Goal: Use online tool/utility: Utilize a website feature to perform a specific function

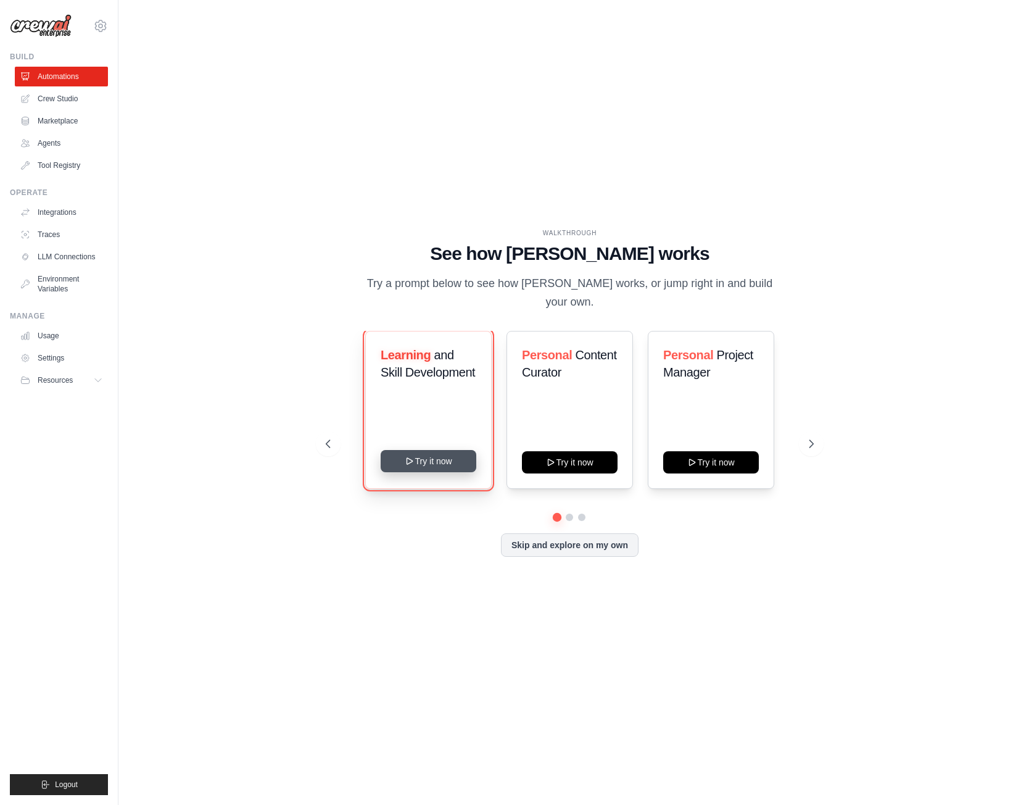
click at [444, 455] on button "Try it now" at bounding box center [429, 461] width 96 height 22
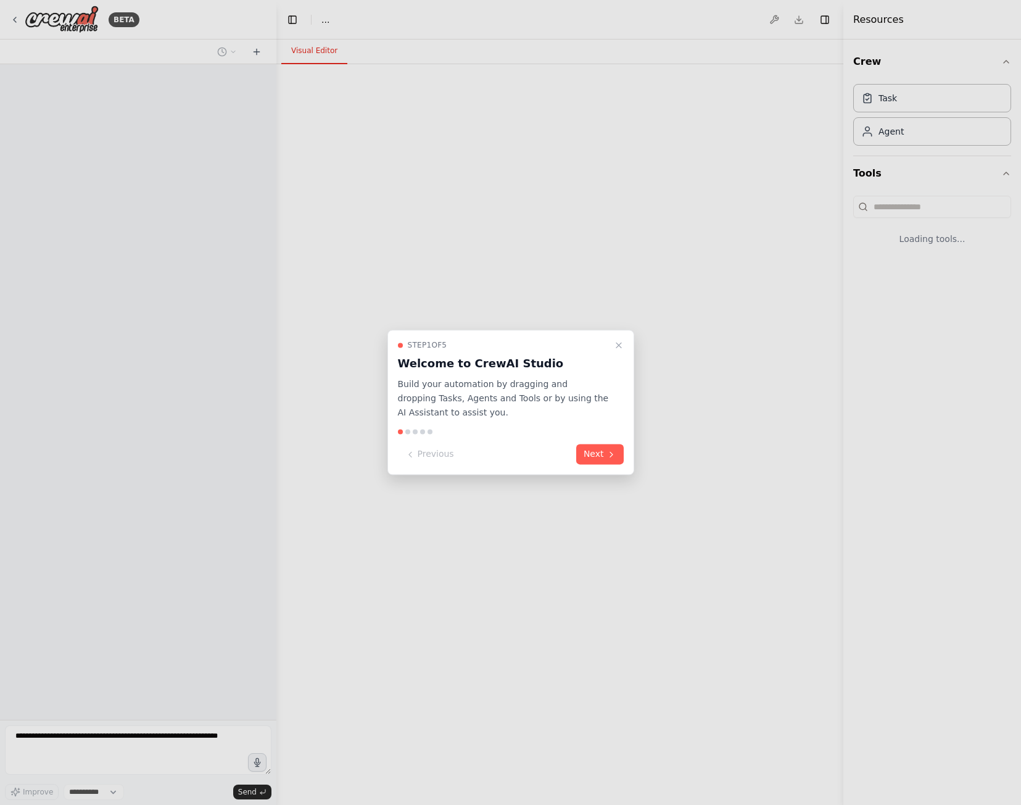
select select "****"
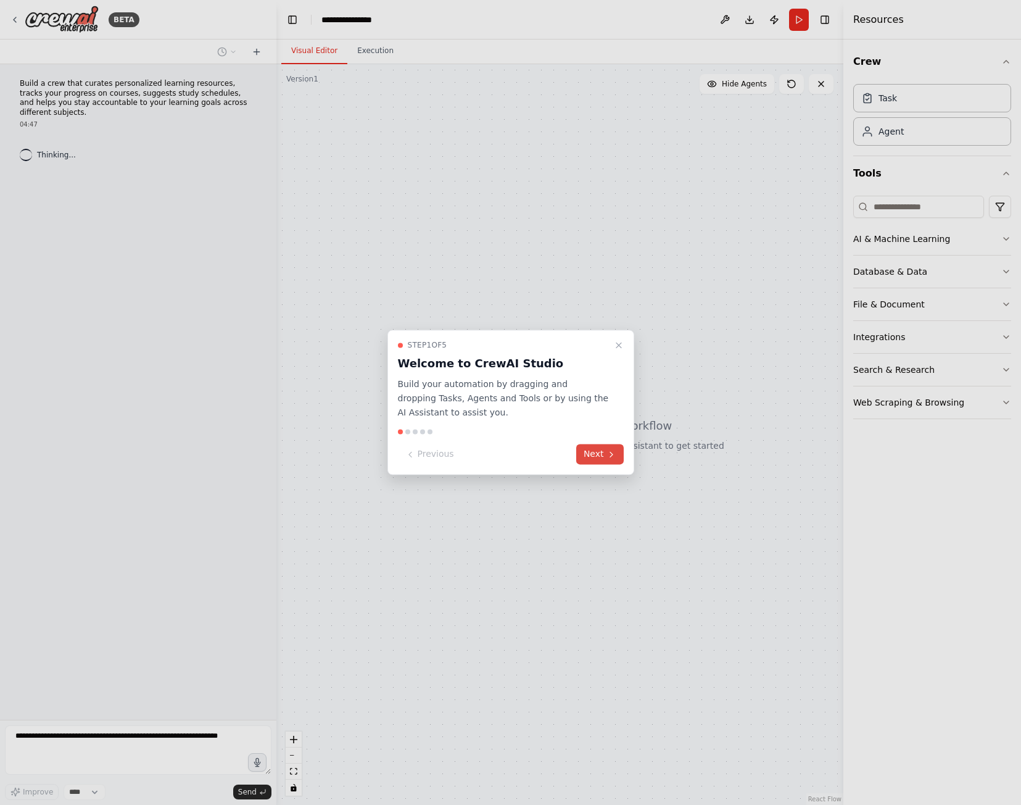
click at [604, 456] on button "Next" at bounding box center [600, 454] width 48 height 20
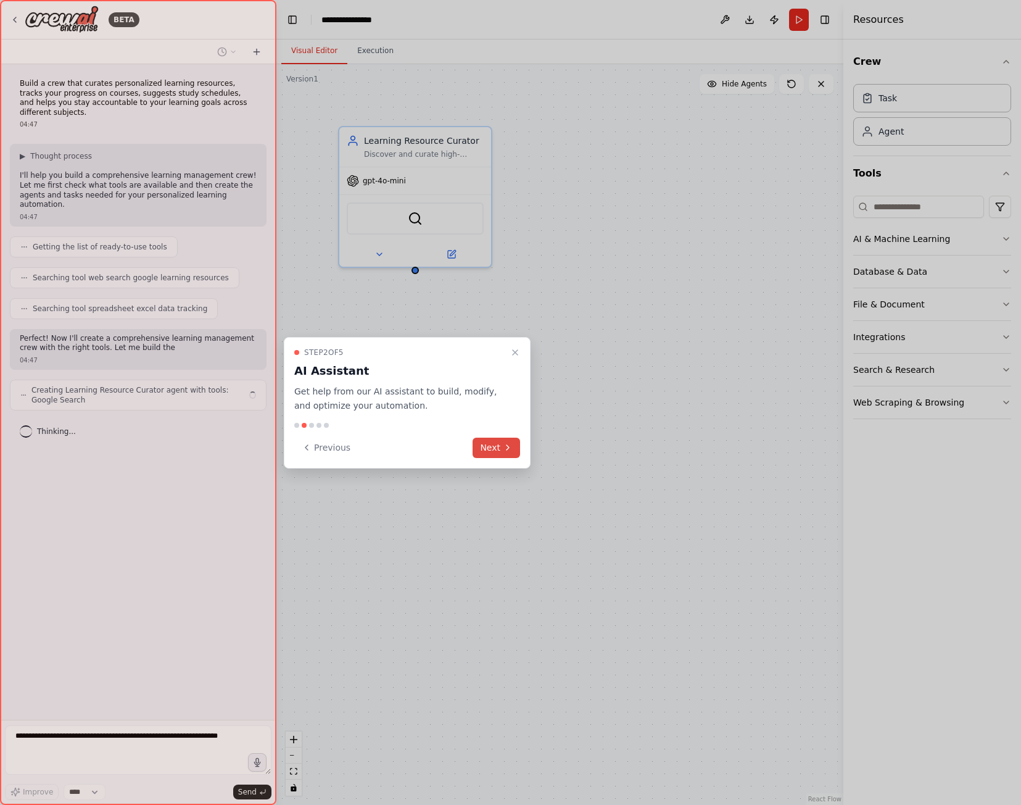
click at [518, 452] on button "Next" at bounding box center [497, 448] width 48 height 20
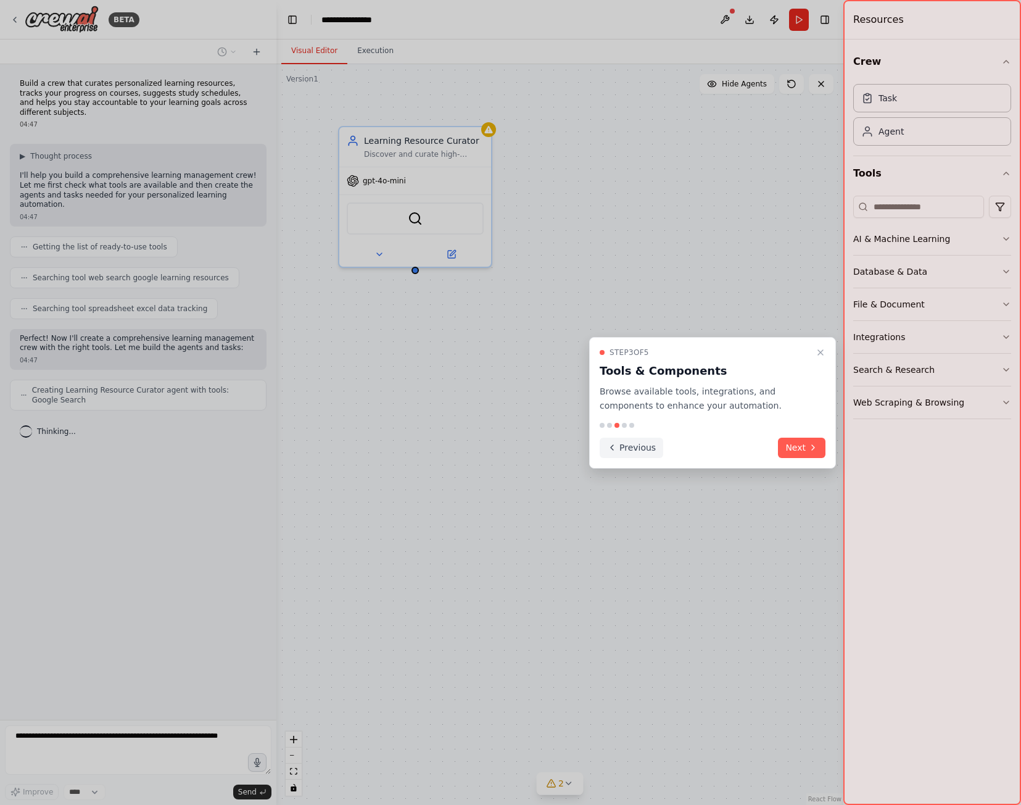
click at [638, 452] on button "Previous" at bounding box center [632, 448] width 64 height 20
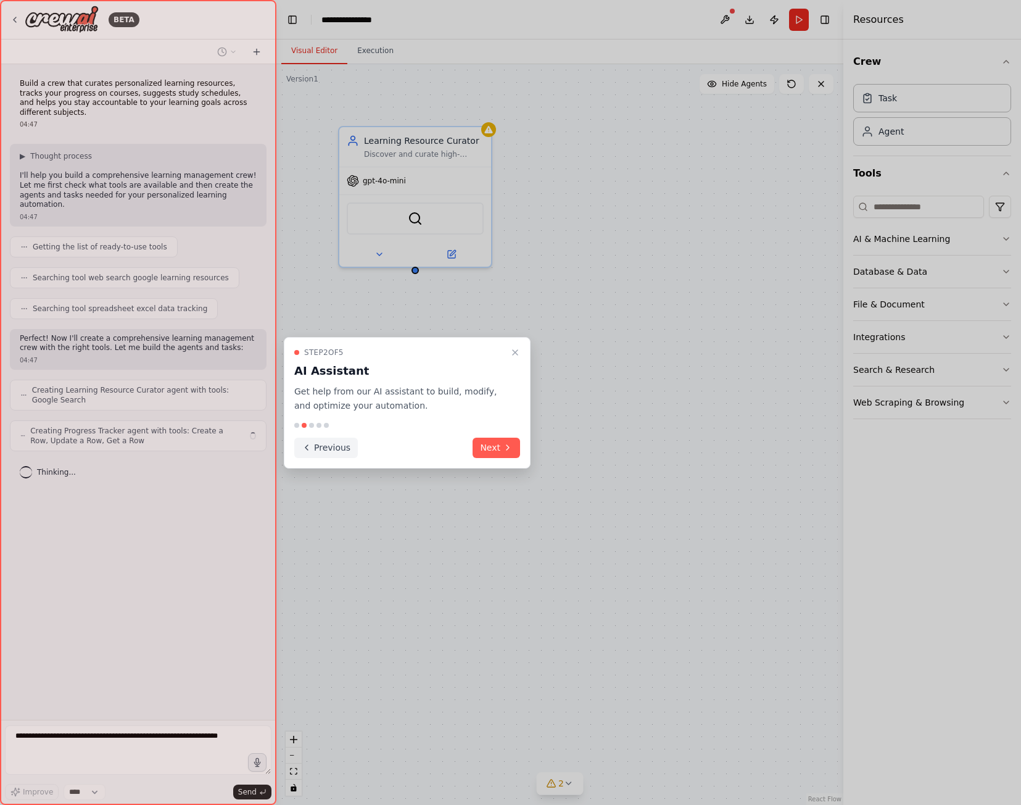
click at [314, 453] on button "Previous" at bounding box center [326, 448] width 64 height 20
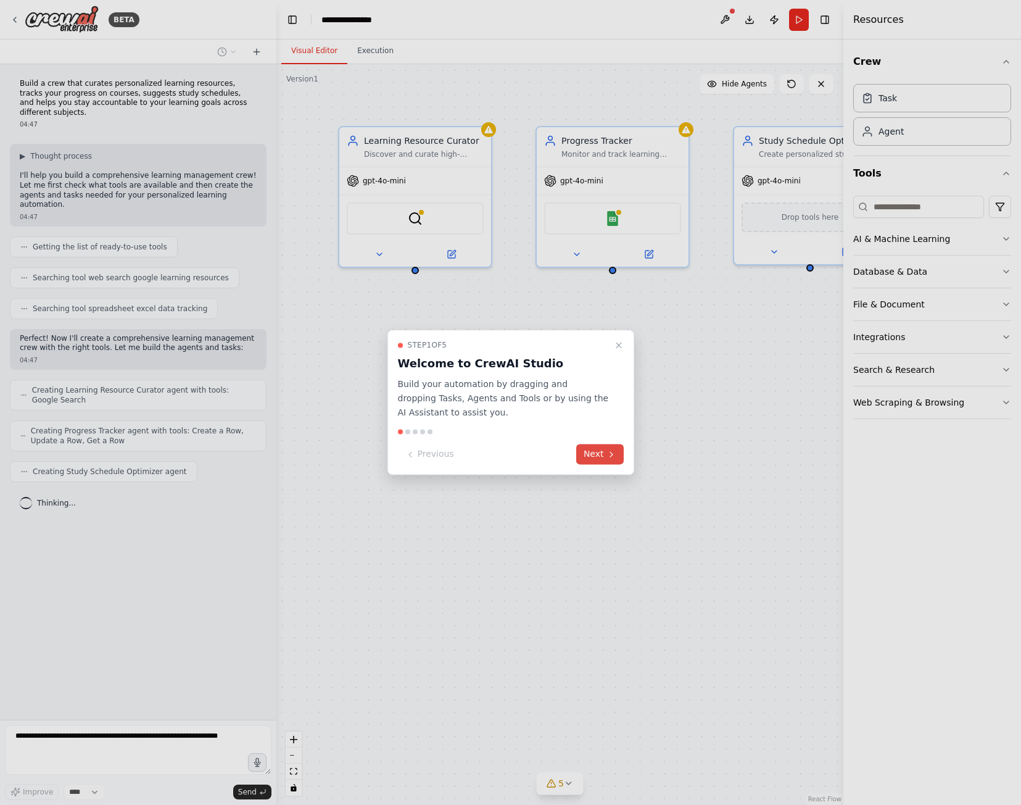
click at [610, 457] on icon at bounding box center [612, 454] width 10 height 10
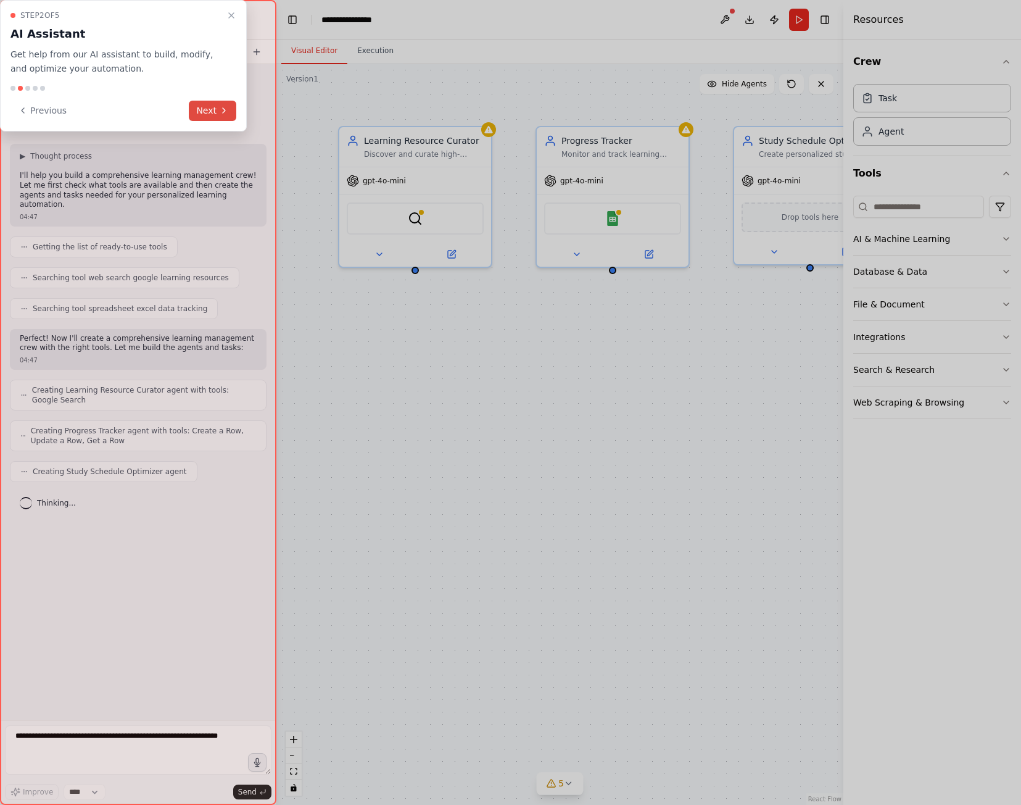
click at [221, 103] on button "Next" at bounding box center [213, 111] width 48 height 20
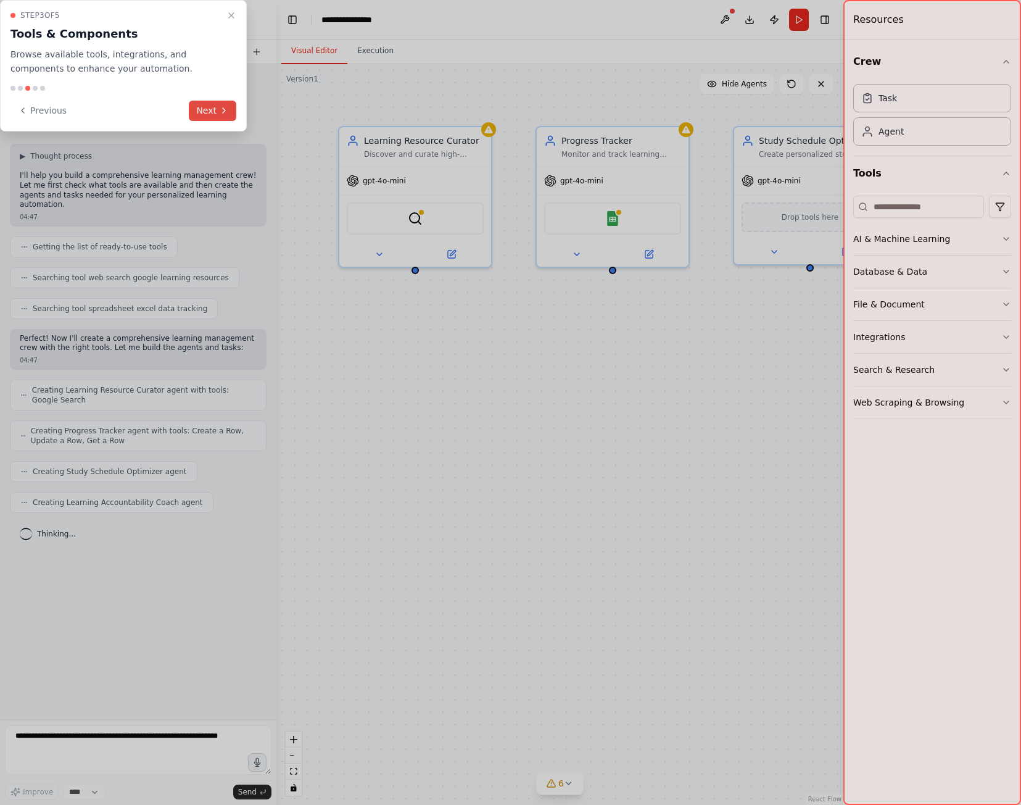
click at [221, 103] on button "Next" at bounding box center [213, 111] width 48 height 20
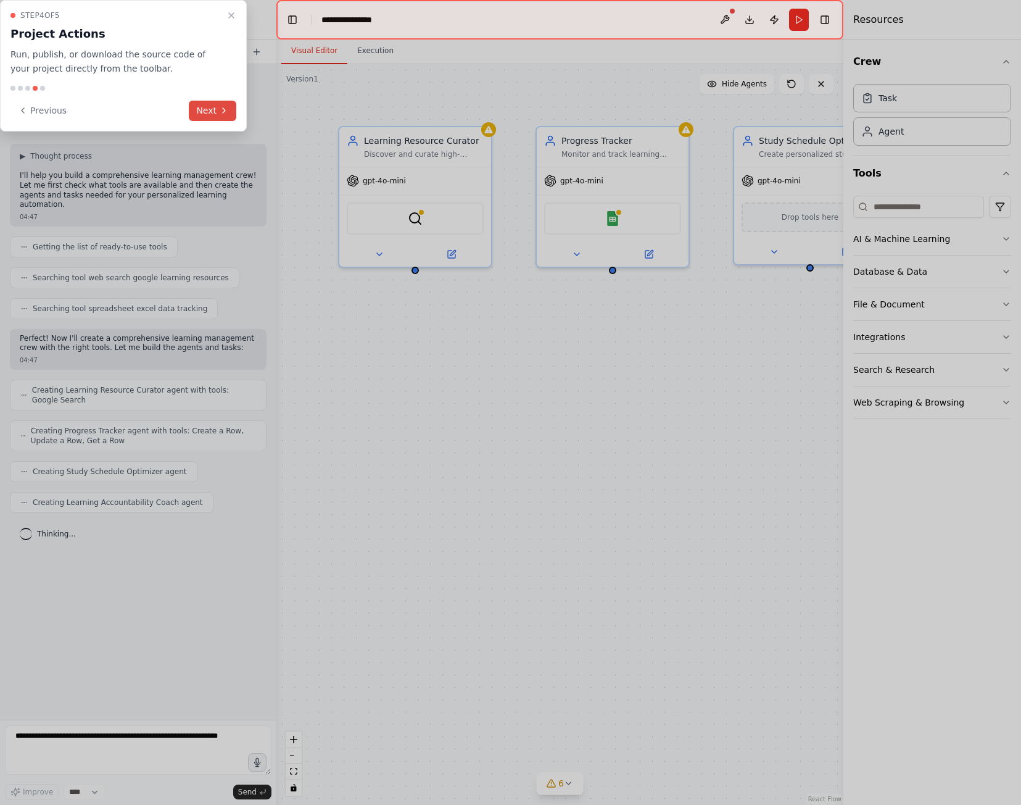
click at [221, 103] on button "Next" at bounding box center [213, 111] width 48 height 20
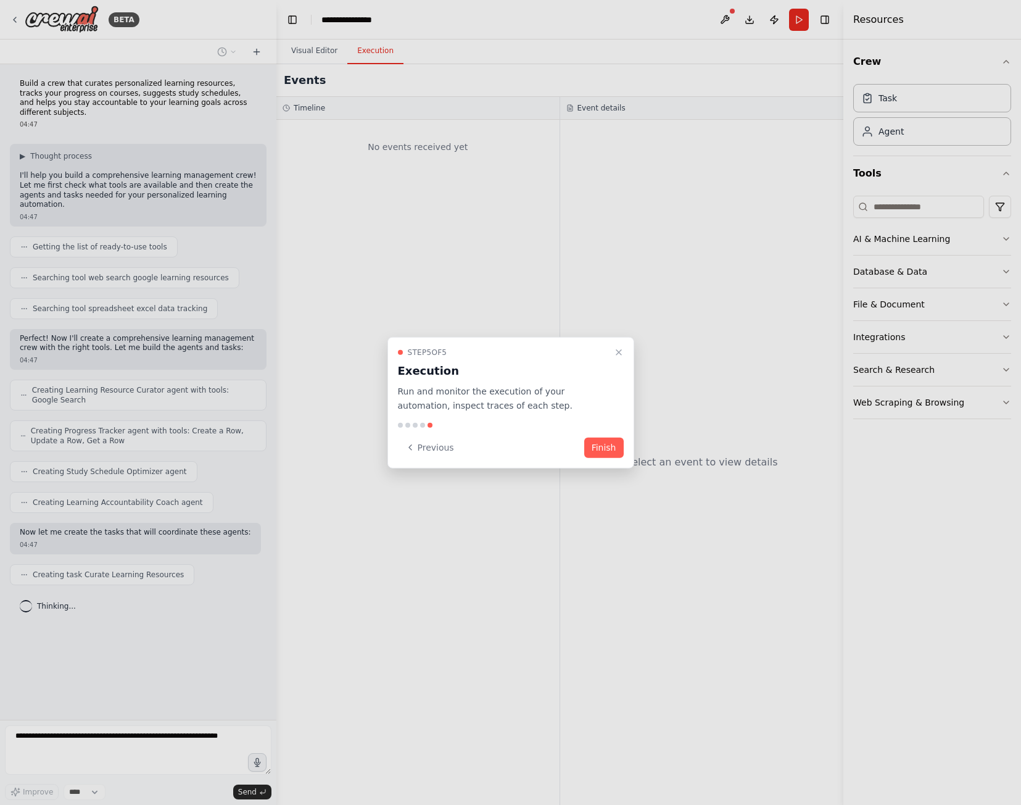
click at [619, 448] on button "Finish" at bounding box center [603, 447] width 39 height 20
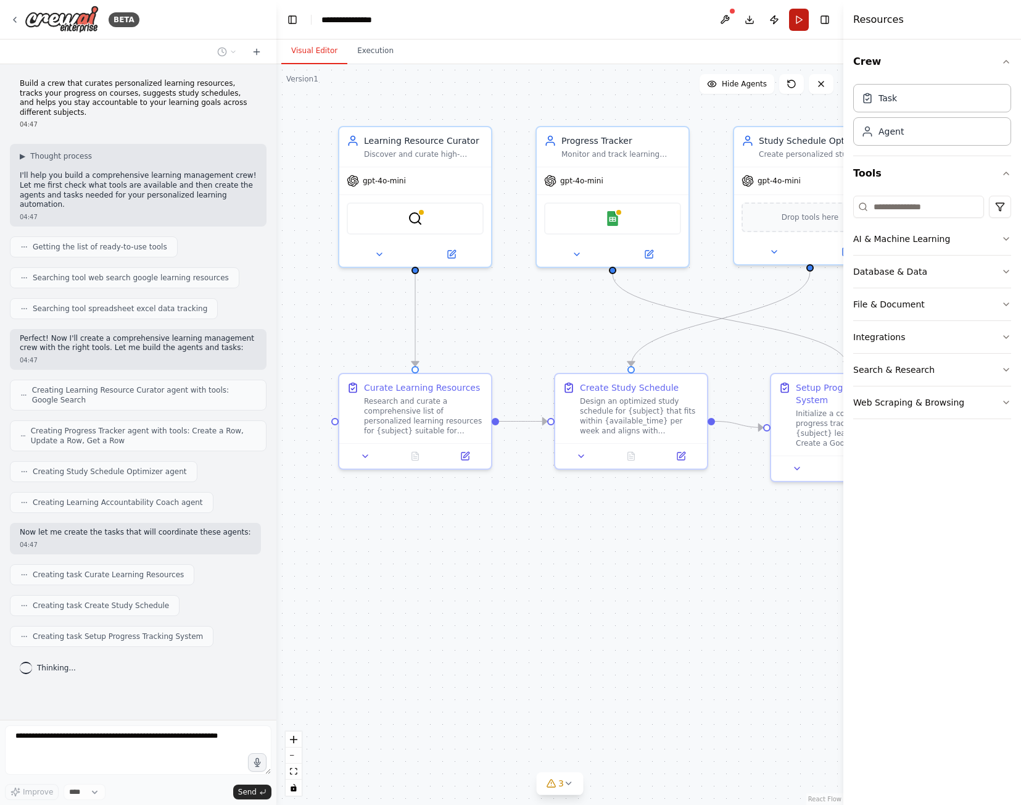
click at [794, 23] on button "Run" at bounding box center [799, 20] width 20 height 22
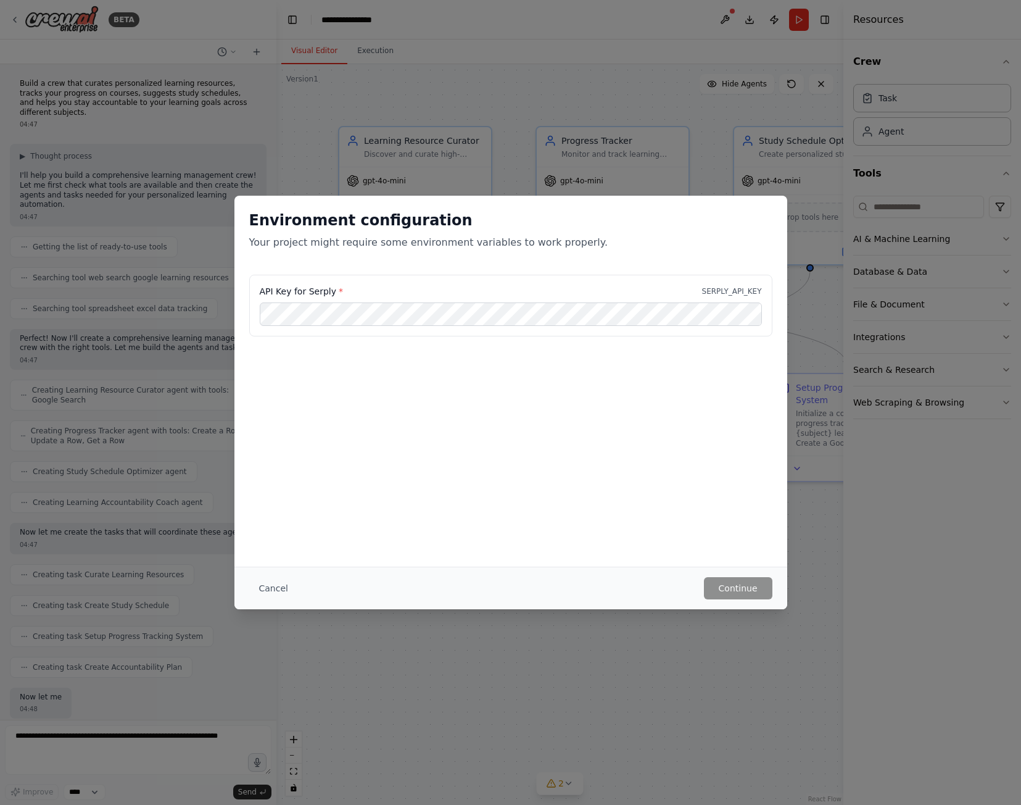
scroll to position [52, 0]
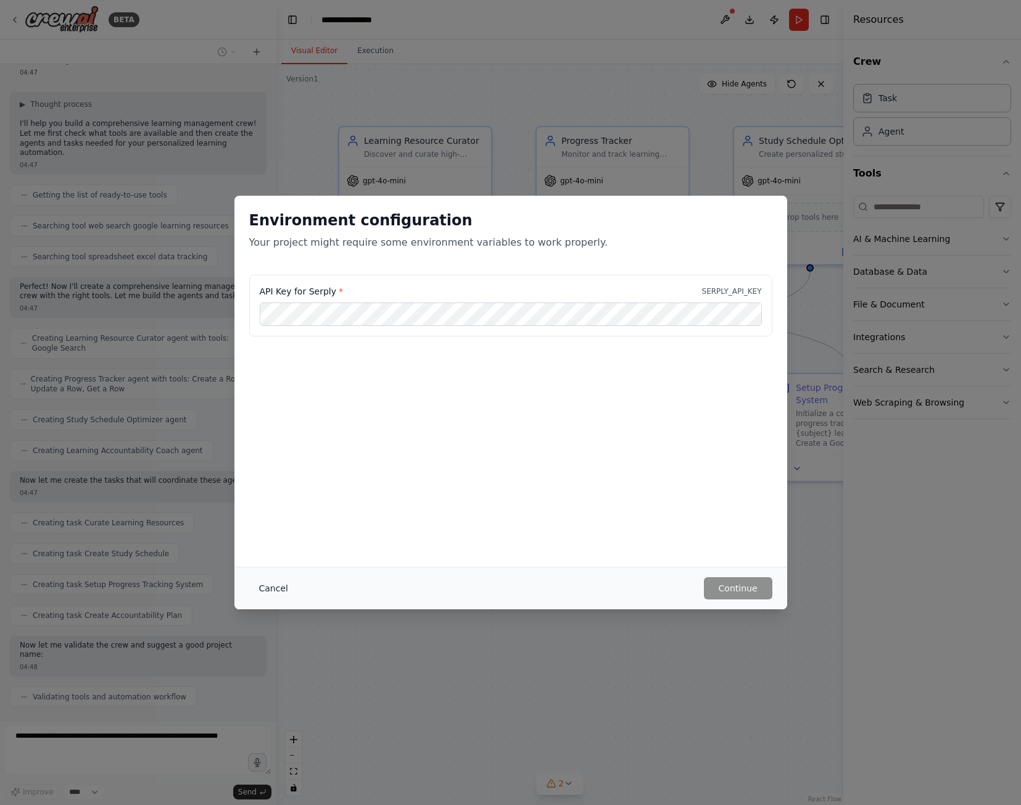
click at [279, 586] on button "Cancel" at bounding box center [273, 588] width 49 height 22
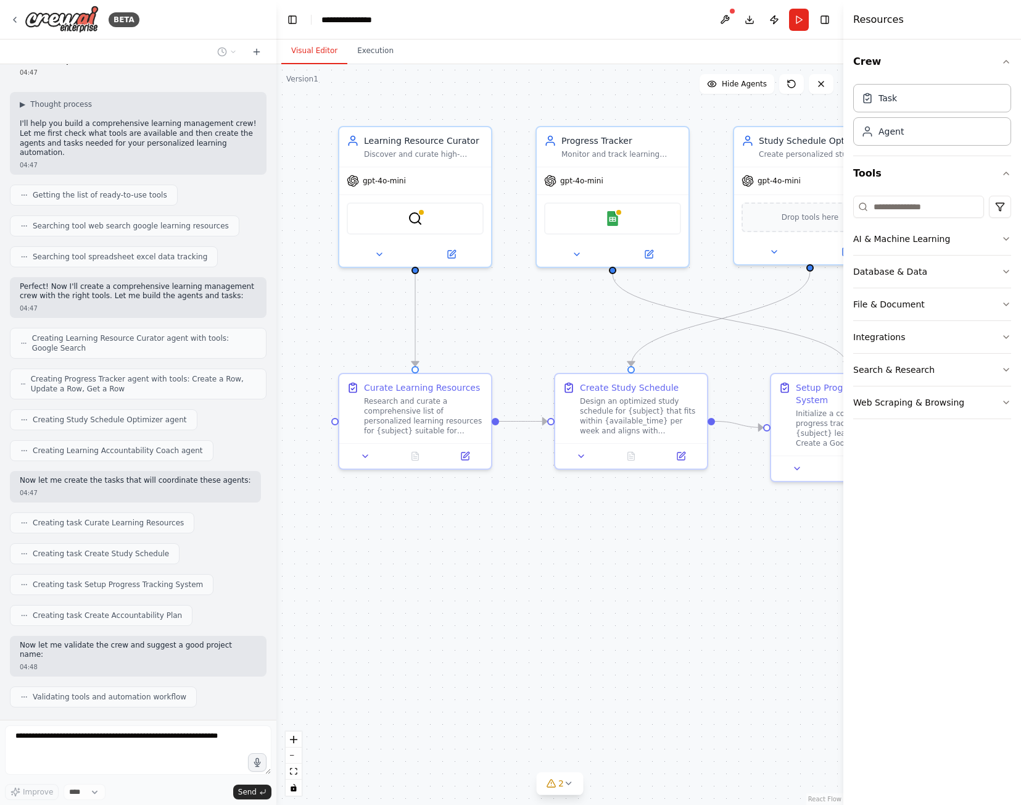
scroll to position [83, 0]
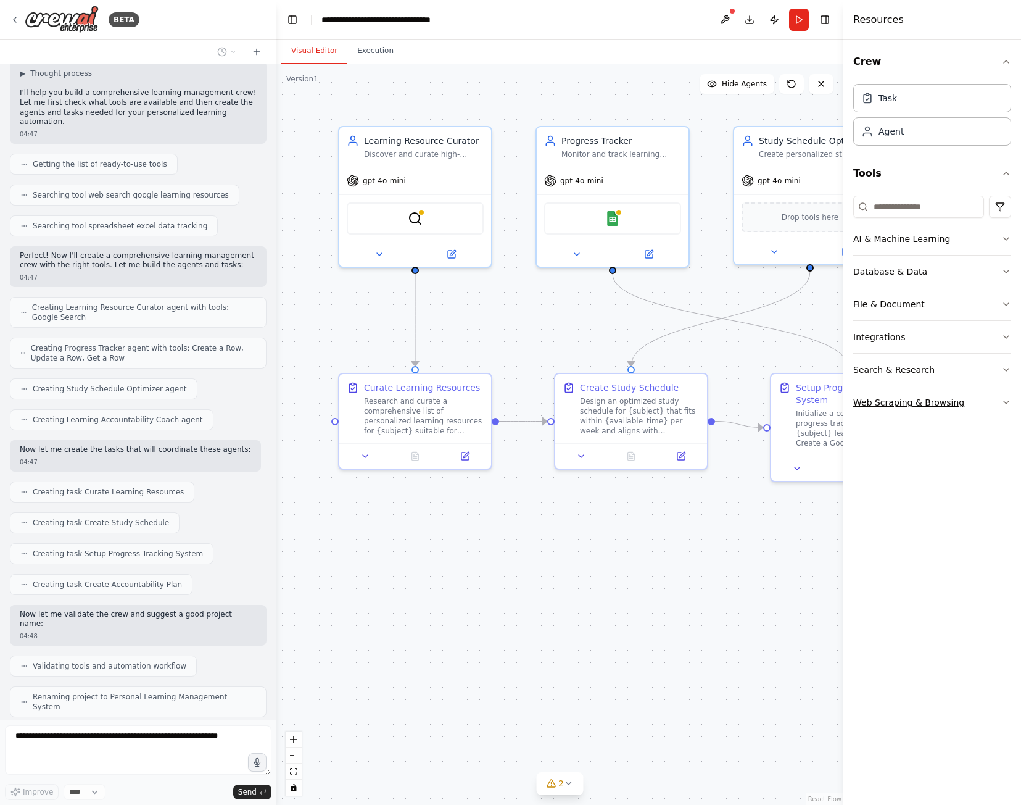
click at [914, 409] on button "Web Scraping & Browsing" at bounding box center [933, 402] width 158 height 32
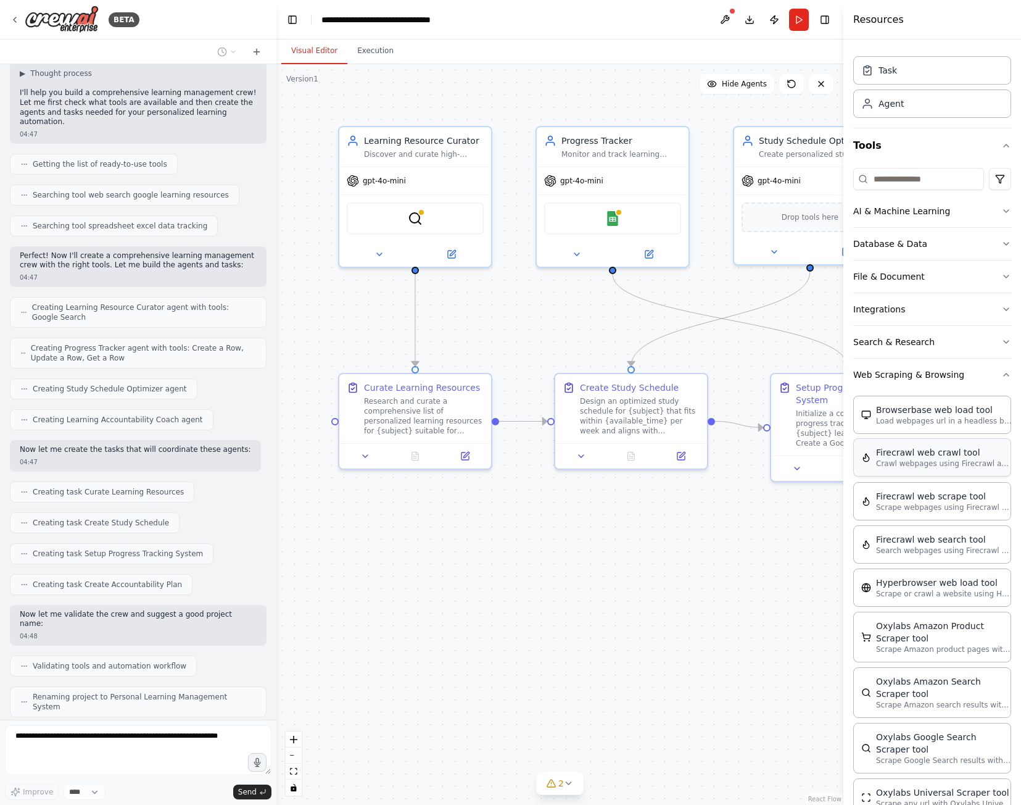
scroll to position [123, 0]
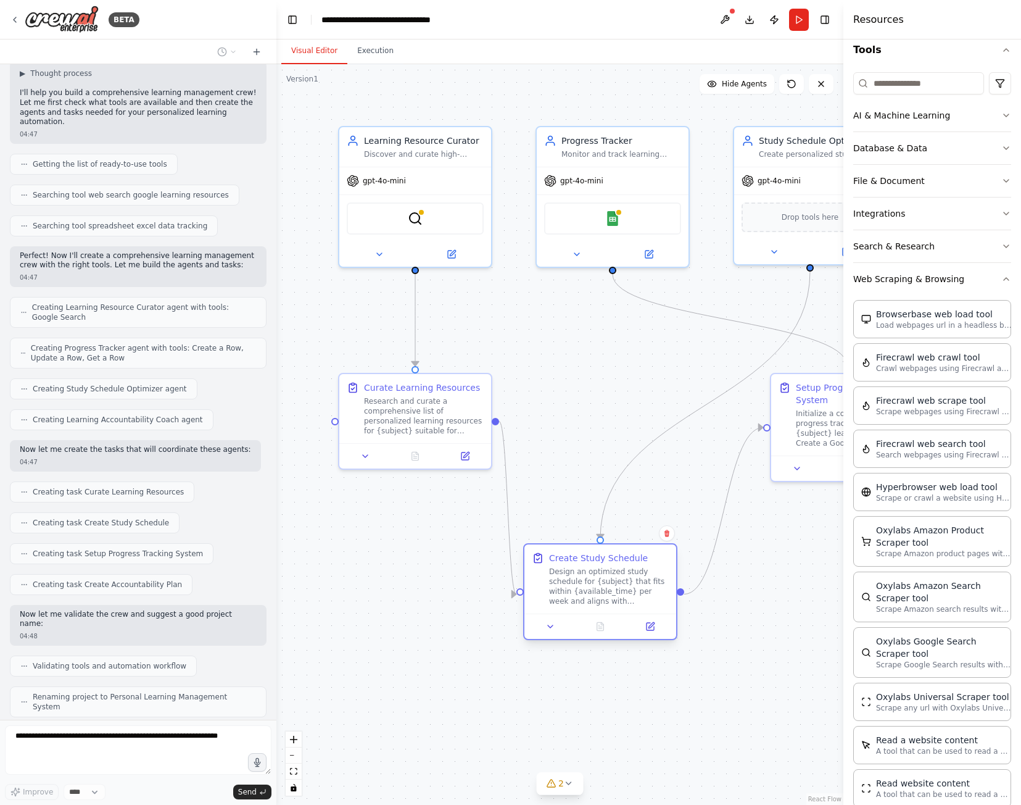
drag, startPoint x: 622, startPoint y: 419, endPoint x: 595, endPoint y: 586, distance: 169.4
click at [595, 586] on div "Design an optimized study schedule for {subject} that fits within {available_ti…" at bounding box center [609, 586] width 120 height 39
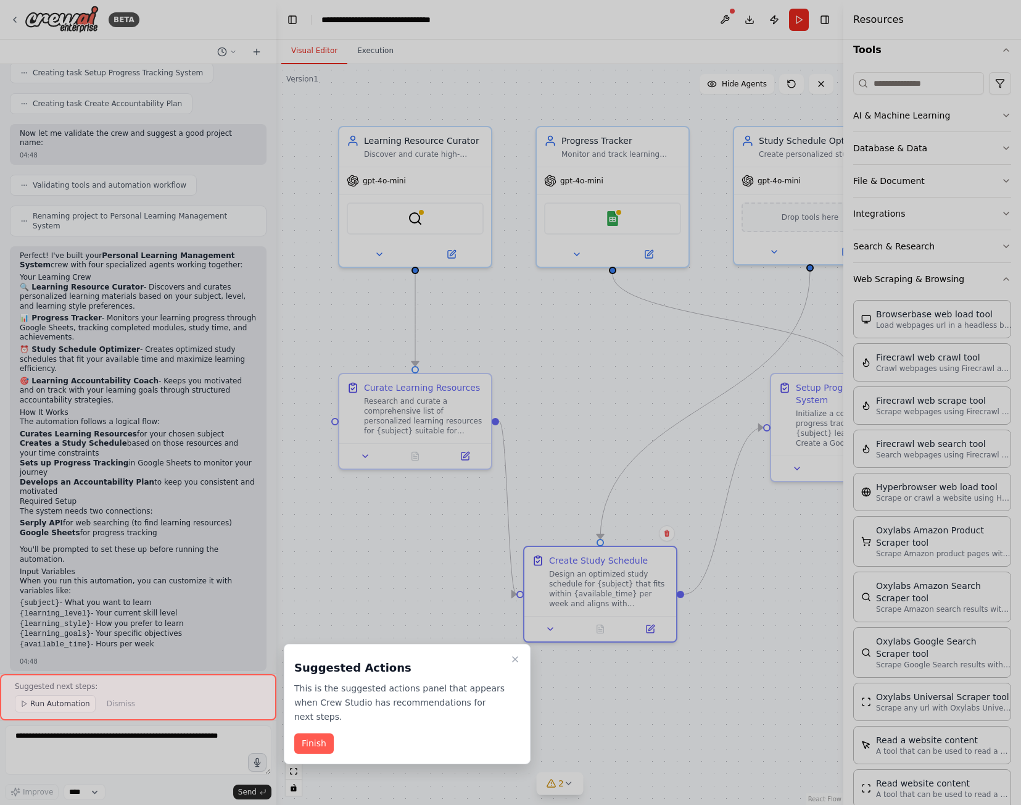
click at [310, 733] on button "Finish" at bounding box center [313, 743] width 39 height 20
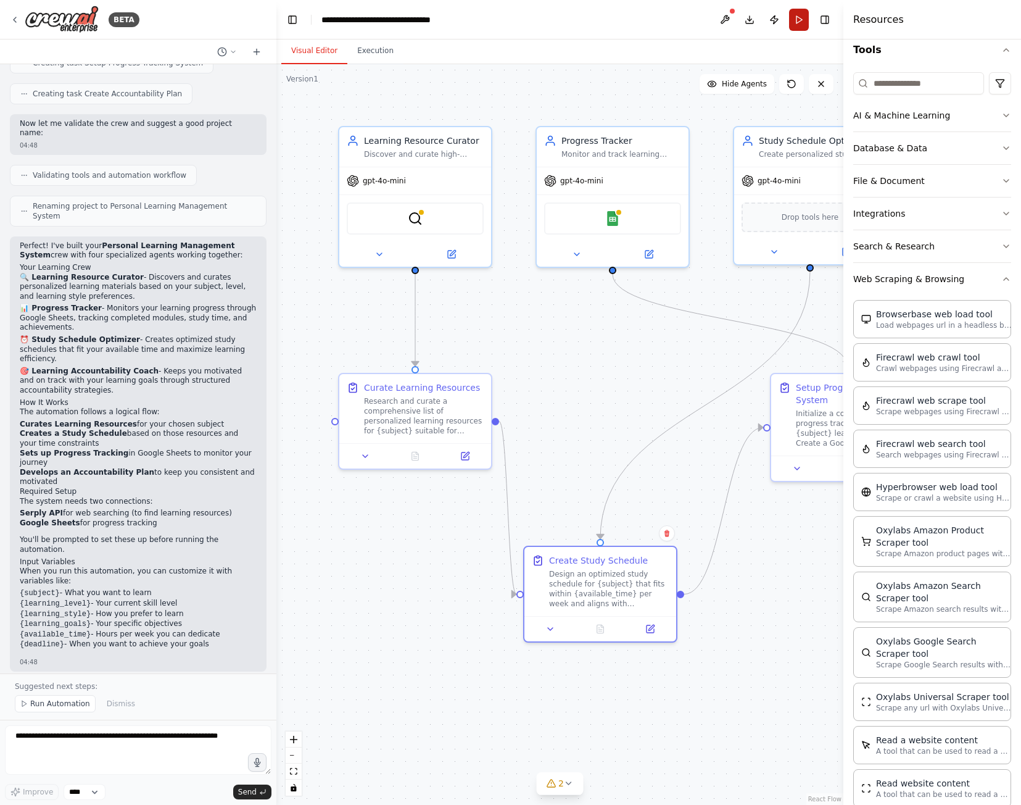
click at [796, 15] on button "Run" at bounding box center [799, 20] width 20 height 22
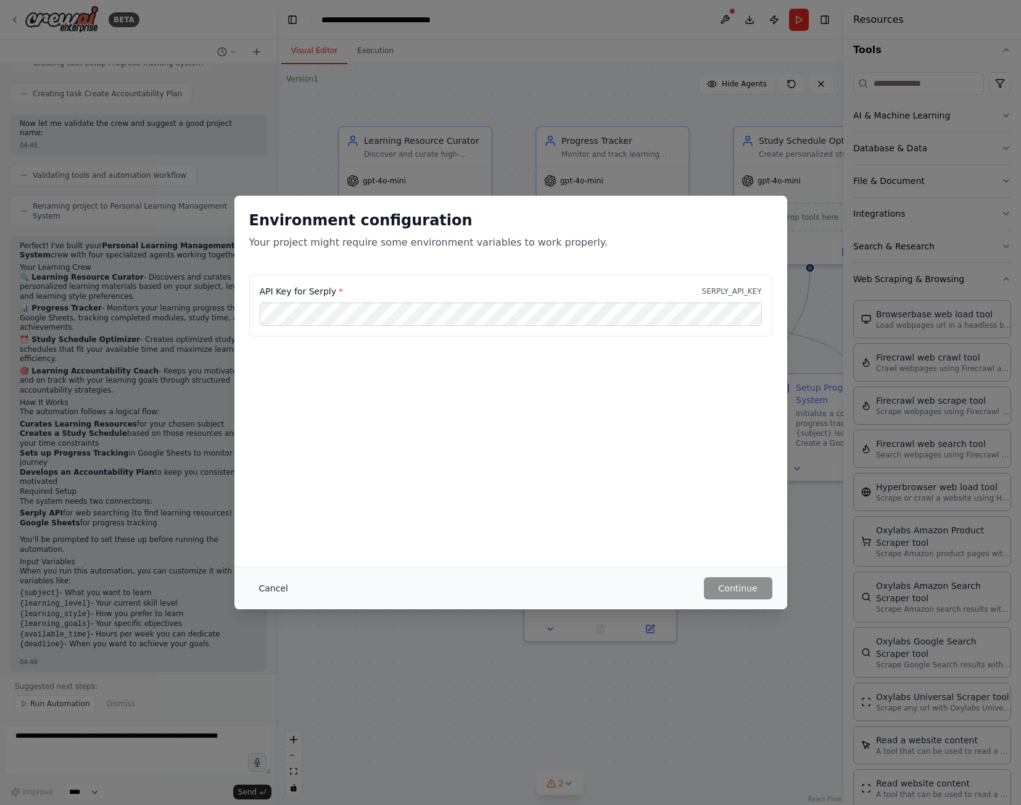
click at [273, 586] on button "Cancel" at bounding box center [273, 588] width 49 height 22
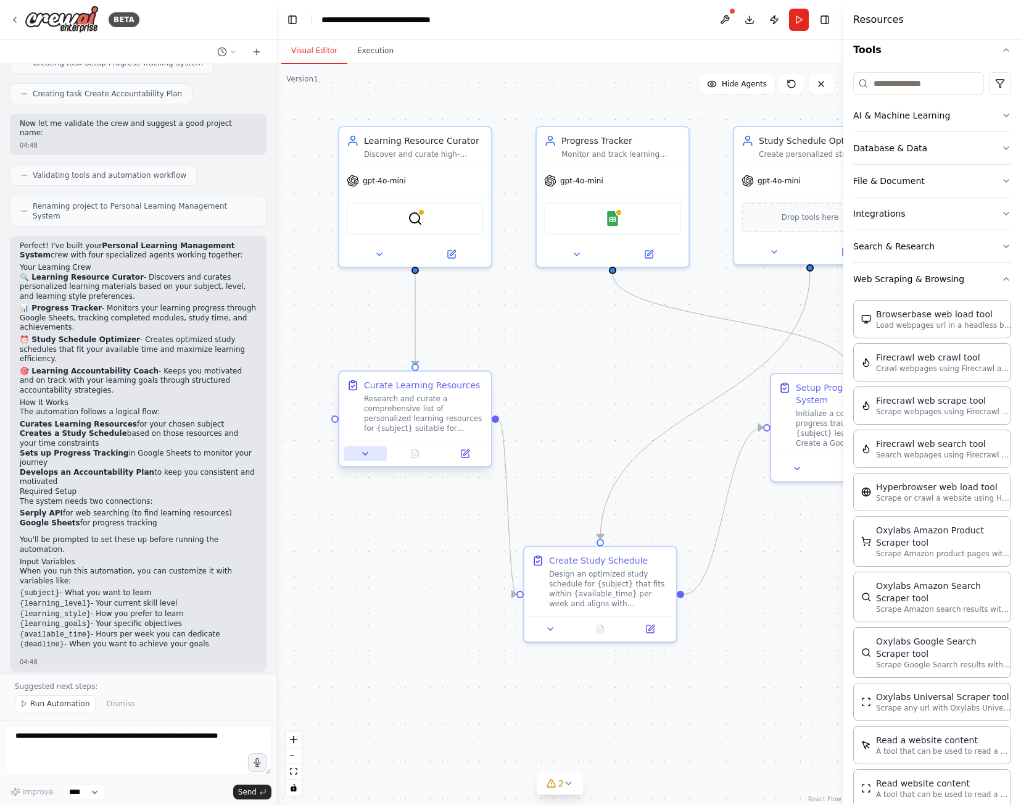
click at [367, 452] on icon at bounding box center [365, 454] width 10 height 10
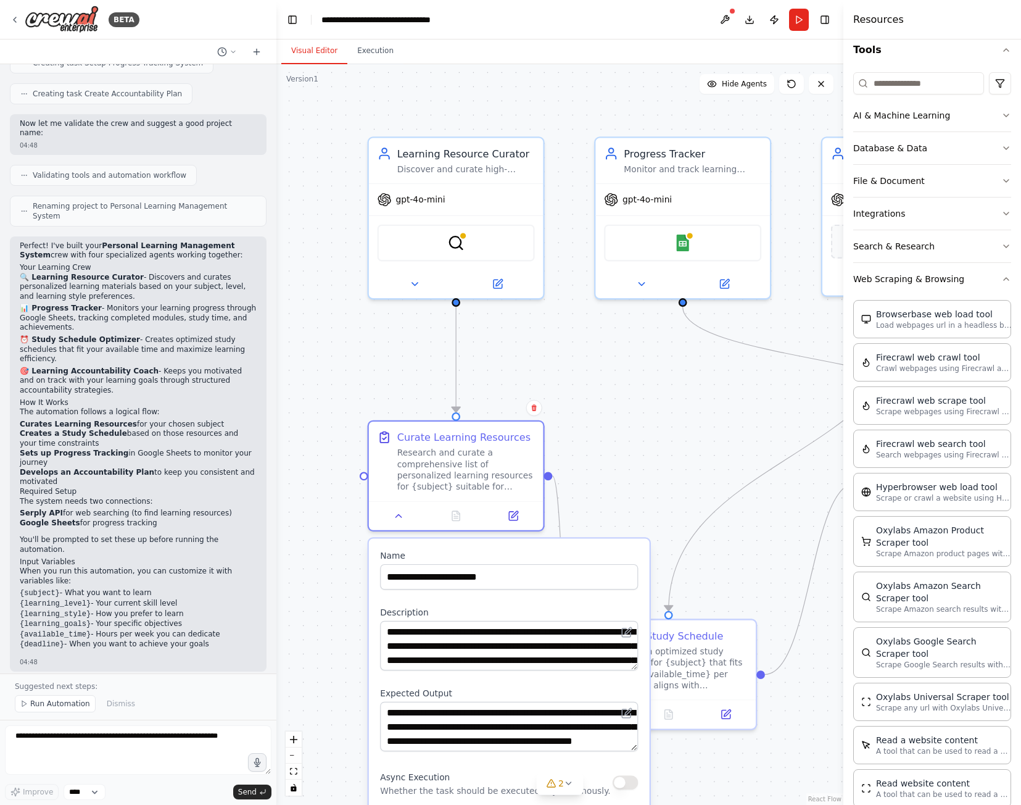
drag, startPoint x: 613, startPoint y: 366, endPoint x: 653, endPoint y: 432, distance: 77.0
click at [653, 432] on div ".deletable-edge-delete-btn { width: 20px; height: 20px; border: 0px solid #ffff…" at bounding box center [559, 434] width 567 height 741
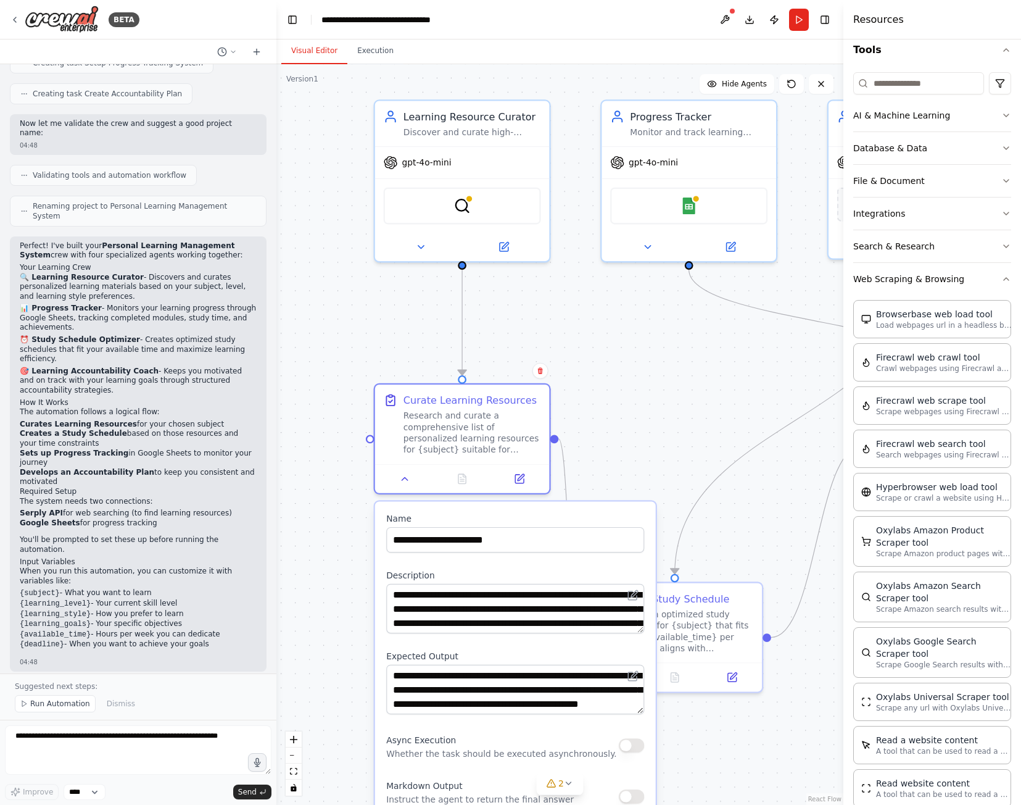
drag, startPoint x: 564, startPoint y: 465, endPoint x: 569, endPoint y: 428, distance: 37.4
click at [569, 428] on div ".deletable-edge-delete-btn { width: 20px; height: 20px; border: 0px solid #ffff…" at bounding box center [559, 434] width 567 height 741
click at [702, 206] on div "Google Sheets" at bounding box center [688, 203] width 157 height 37
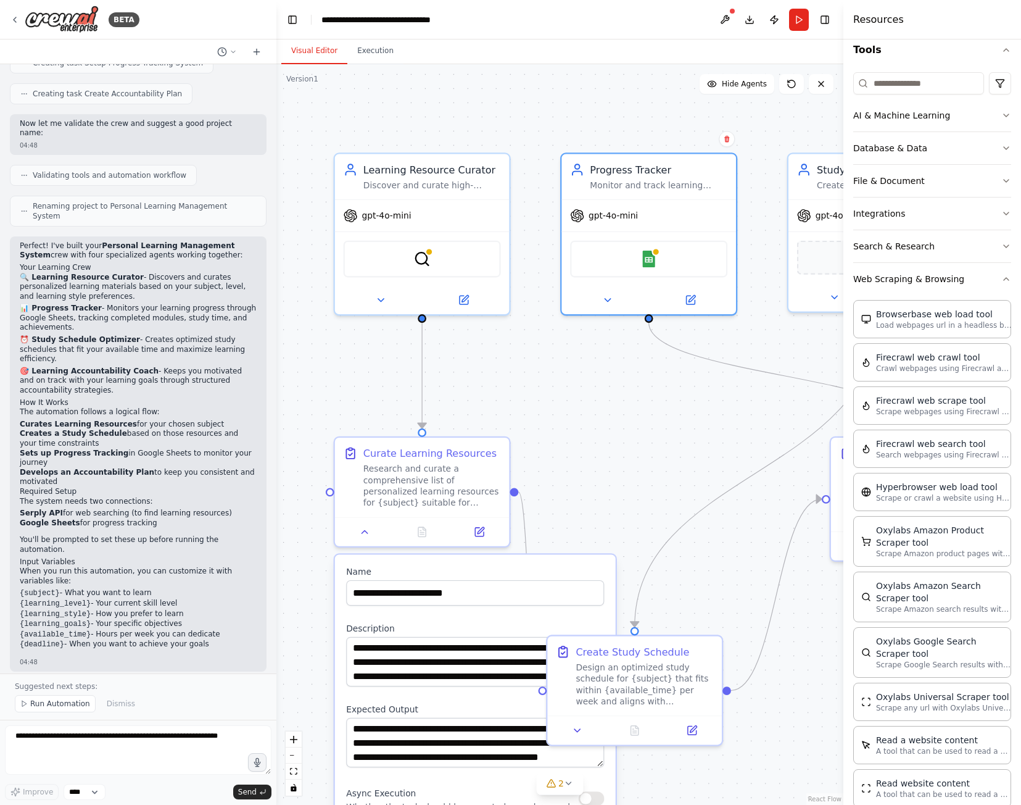
drag, startPoint x: 645, startPoint y: 339, endPoint x: 615, endPoint y: 349, distance: 31.8
click at [605, 391] on div ".deletable-edge-delete-btn { width: 20px; height: 20px; border: 0px solid #ffff…" at bounding box center [559, 434] width 567 height 741
click at [626, 278] on div "Google Sheets" at bounding box center [649, 255] width 175 height 54
click at [607, 293] on icon at bounding box center [607, 296] width 11 height 11
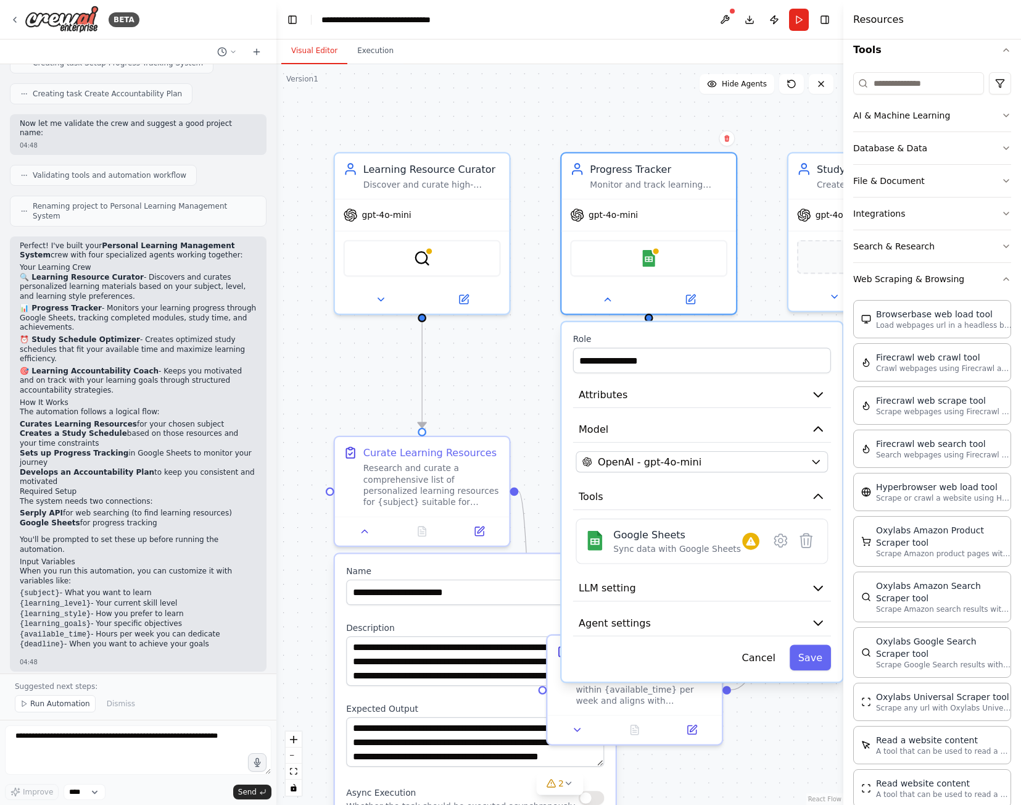
click at [662, 412] on div "**********" at bounding box center [702, 501] width 281 height 359
click at [819, 399] on icon "button" at bounding box center [819, 395] width 14 height 14
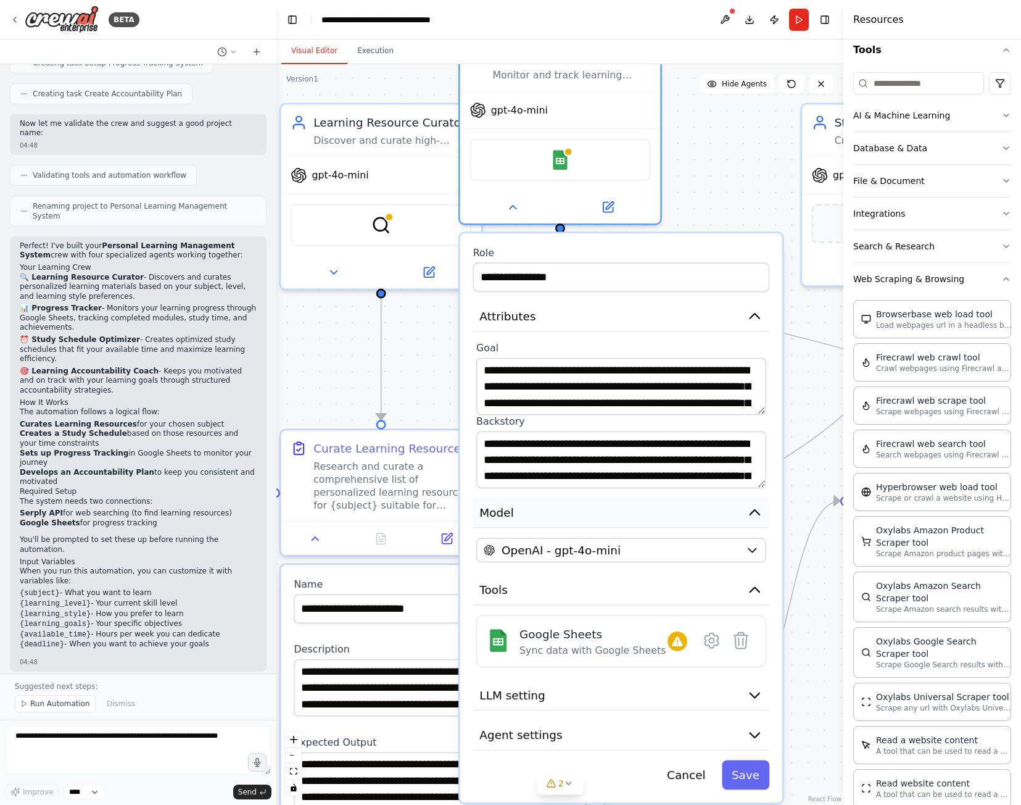
drag, startPoint x: 702, startPoint y: 588, endPoint x: 618, endPoint y: 523, distance: 105.2
click at [618, 516] on button "Model" at bounding box center [621, 513] width 296 height 30
click at [620, 562] on button "OpenAI - gpt-4o-mini" at bounding box center [621, 550] width 290 height 25
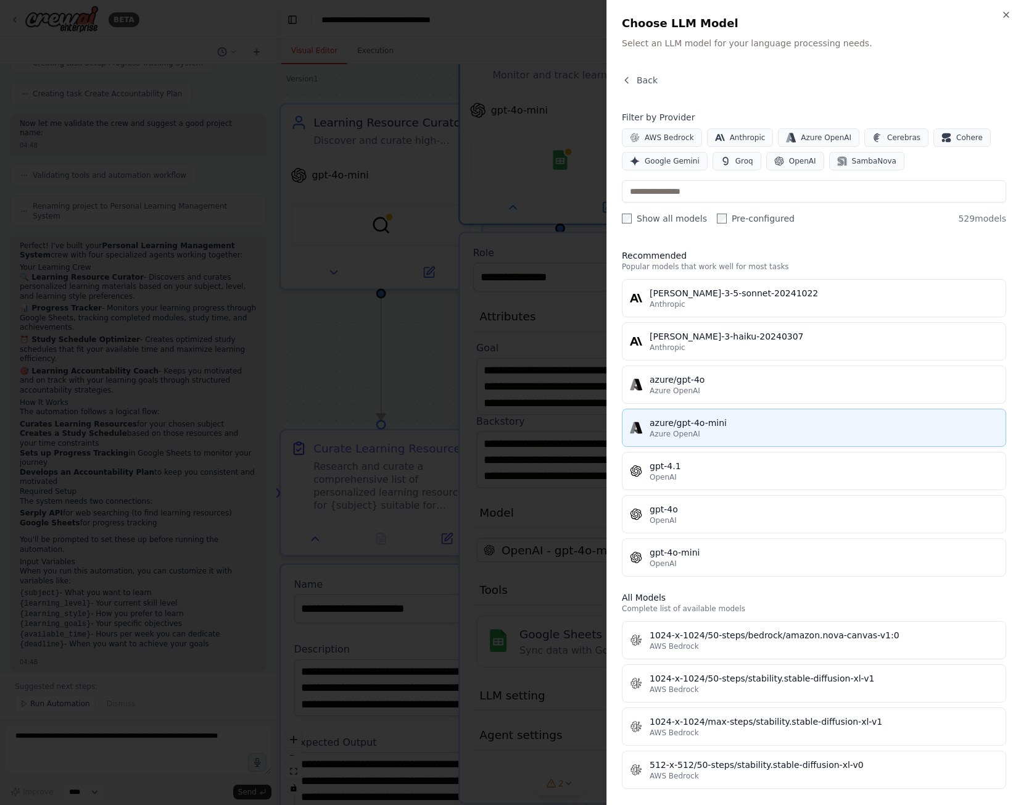
click at [718, 428] on div "azure/gpt-4o-mini" at bounding box center [824, 423] width 349 height 12
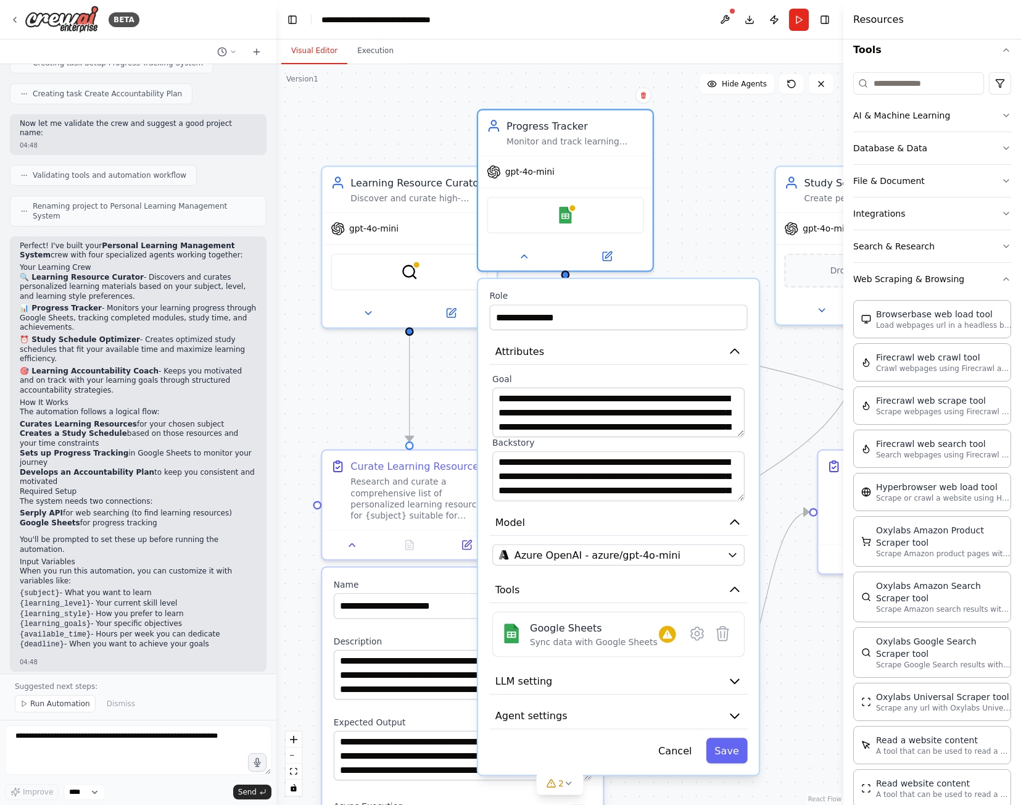
click at [739, 695] on div "**********" at bounding box center [618, 527] width 281 height 496
click at [735, 684] on icon "button" at bounding box center [735, 682] width 8 height 4
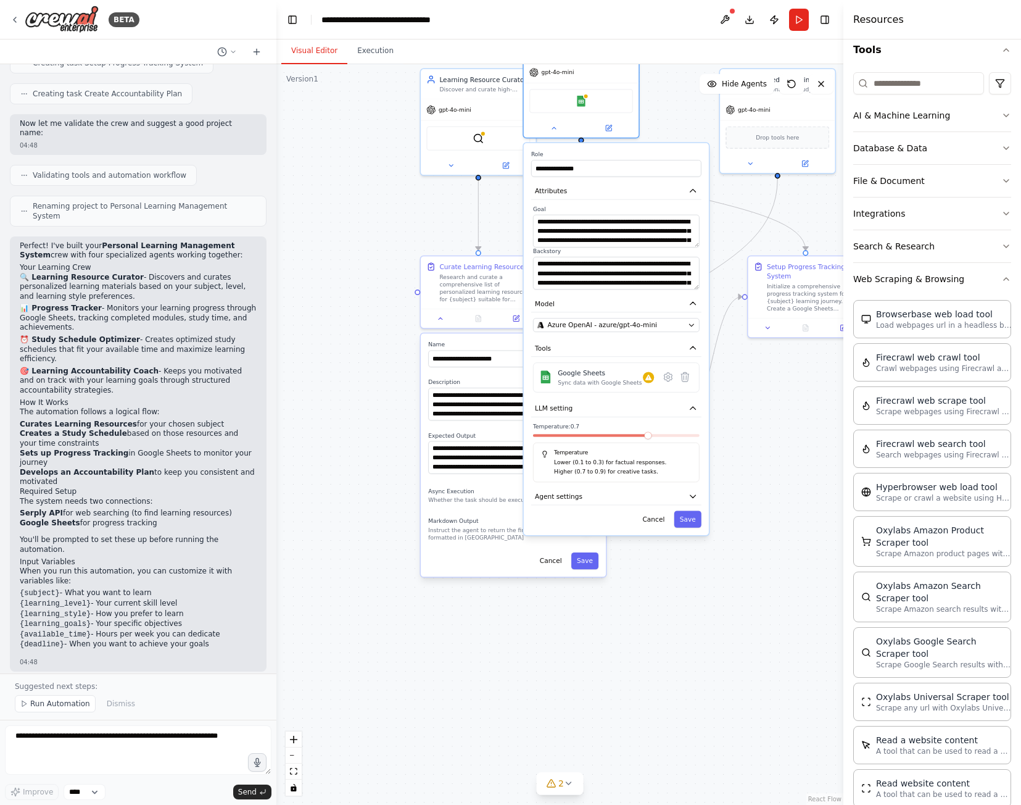
drag, startPoint x: 807, startPoint y: 705, endPoint x: 754, endPoint y: 433, distance: 277.3
click at [754, 433] on div ".deletable-edge-delete-btn { width: 20px; height: 20px; border: 0px solid #ffff…" at bounding box center [559, 434] width 567 height 741
click at [649, 523] on button "Cancel" at bounding box center [653, 518] width 33 height 17
